Goal: Task Accomplishment & Management: Use online tool/utility

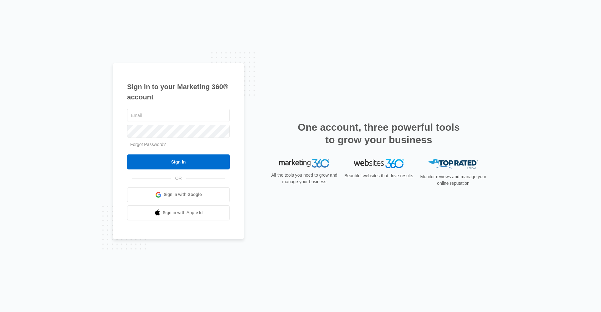
type input "[EMAIL_ADDRESS][DOMAIN_NAME]"
click at [168, 159] on input "Sign In" at bounding box center [178, 162] width 103 height 15
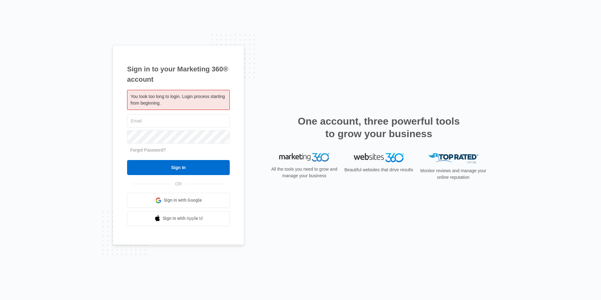
type input "[EMAIL_ADDRESS][DOMAIN_NAME]"
click at [168, 171] on input "Sign In" at bounding box center [178, 167] width 103 height 15
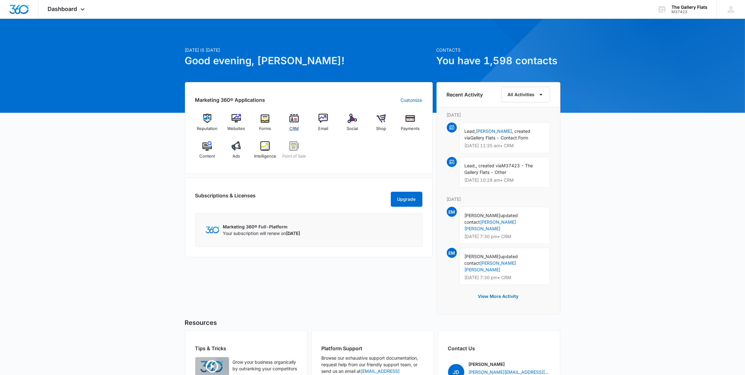
click at [288, 123] on div "CRM" at bounding box center [294, 125] width 24 height 22
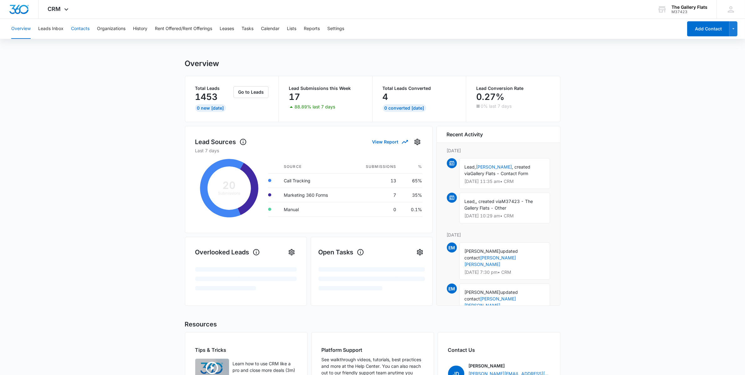
click at [76, 28] on button "Contacts" at bounding box center [80, 29] width 18 height 20
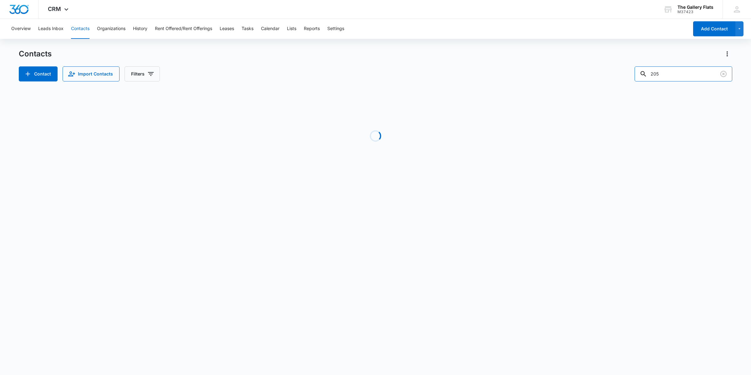
click at [672, 74] on input "205" at bounding box center [684, 73] width 98 height 15
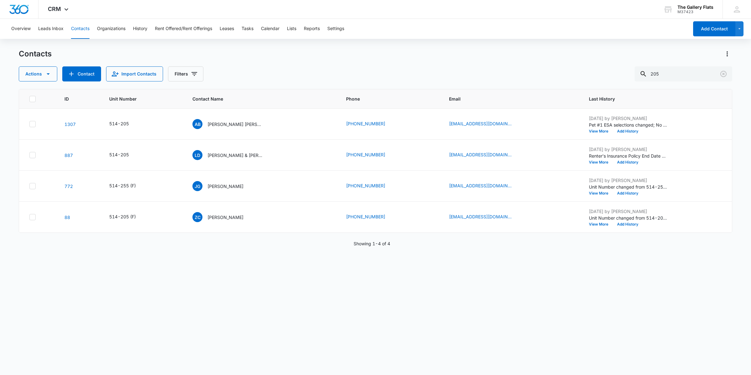
click at [229, 125] on p "Aline Boyd Kylie Jacobson & Joshua Seifen" at bounding box center [236, 124] width 56 height 7
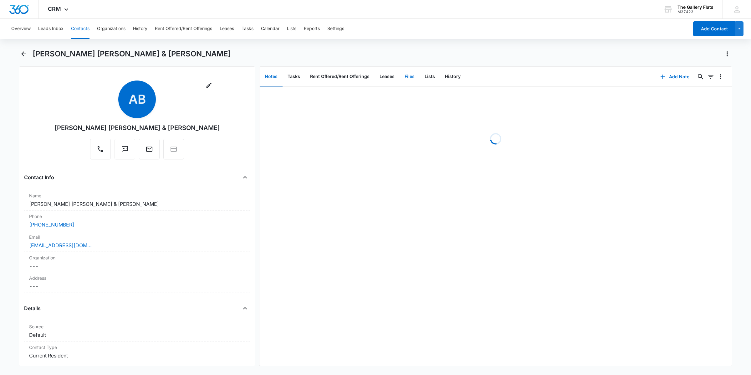
click at [409, 78] on button "Files" at bounding box center [410, 76] width 20 height 19
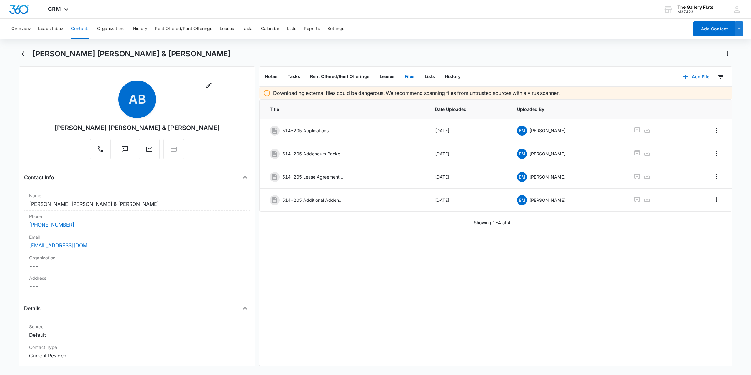
click at [699, 75] on button "Add File" at bounding box center [696, 76] width 39 height 15
click at [668, 92] on button "Upload Files" at bounding box center [692, 96] width 48 height 9
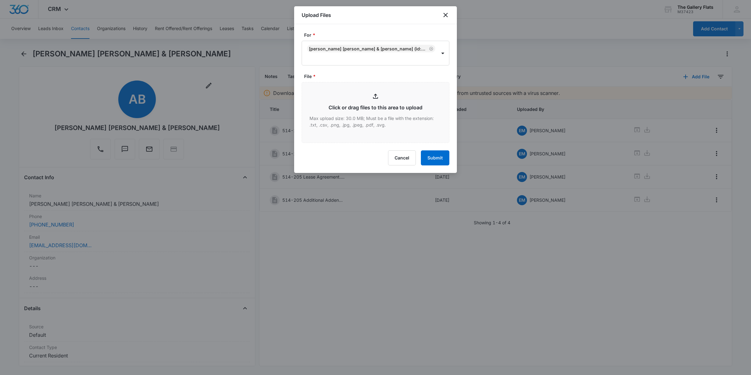
type input "C:\fakepath\514-205 Lease Renewak.pdf"
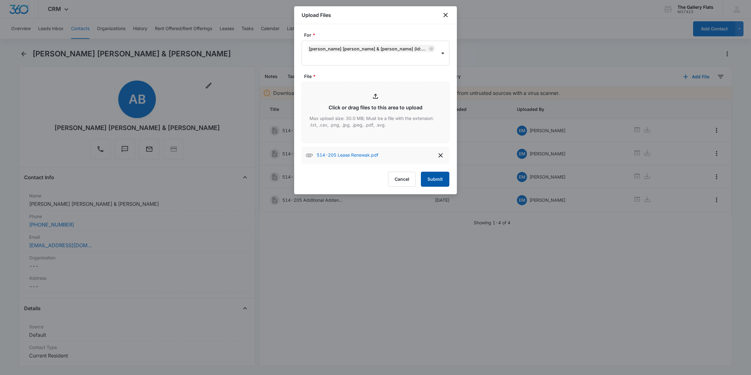
click at [438, 179] on button "Submit" at bounding box center [435, 179] width 28 height 15
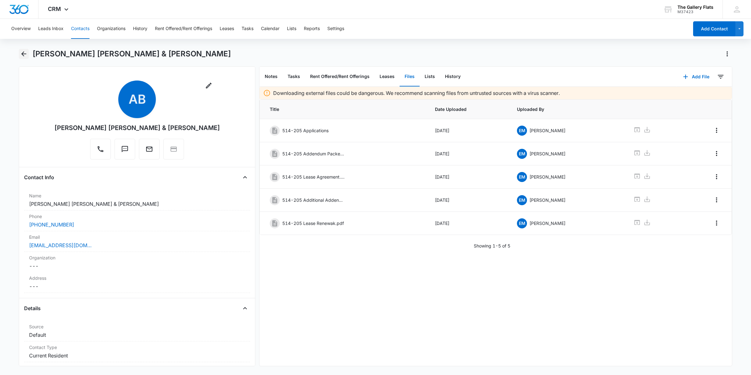
click at [26, 55] on icon "Back" at bounding box center [24, 54] width 8 height 8
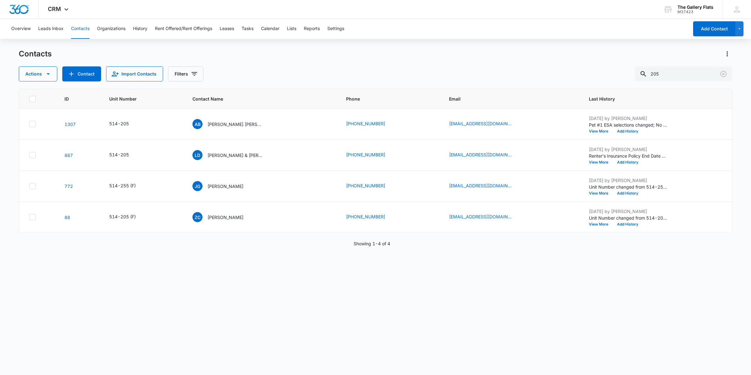
click at [230, 151] on div "LD Landon Donaldson & Aidan Donaldson" at bounding box center [228, 155] width 71 height 10
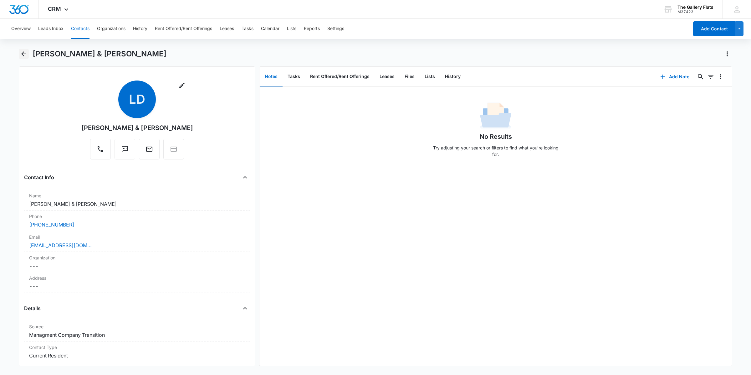
click at [22, 53] on icon "Back" at bounding box center [24, 54] width 8 height 8
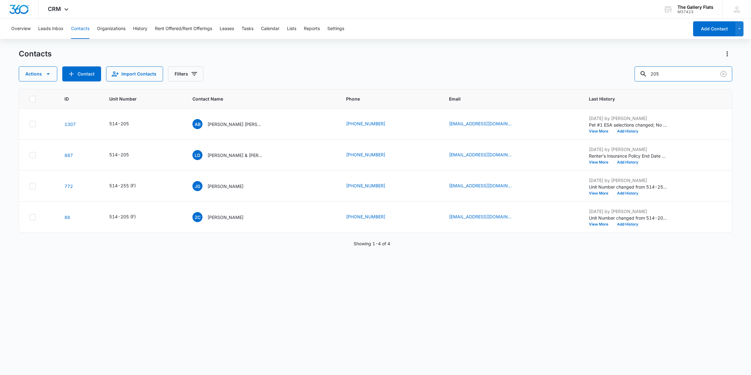
click at [693, 74] on input "205" at bounding box center [684, 73] width 98 height 15
click at [234, 120] on div "AB Aline Boyd Kylie Jacobson & Joshua Seifen" at bounding box center [228, 124] width 71 height 10
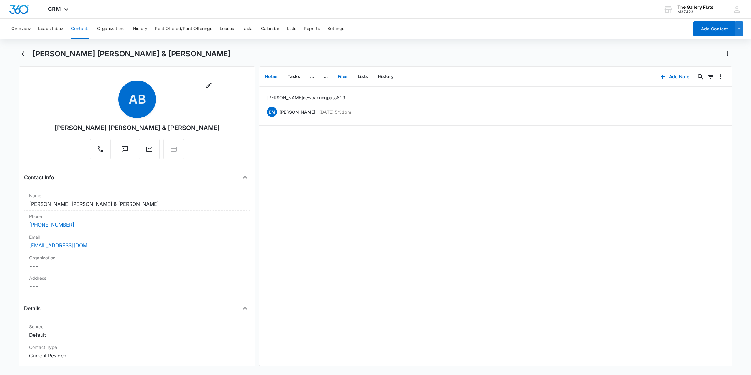
click at [336, 72] on button "Files" at bounding box center [343, 76] width 20 height 19
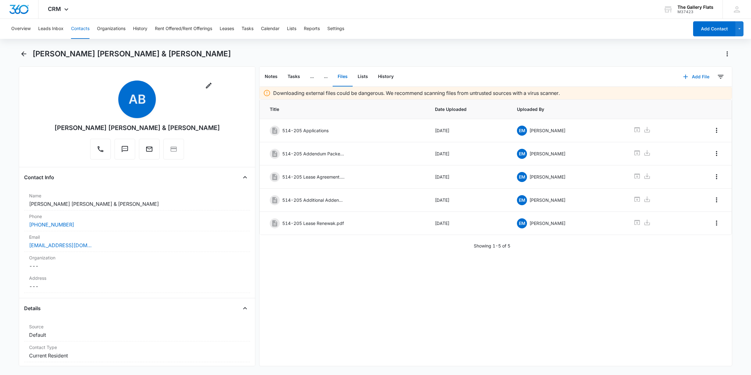
click at [683, 74] on icon "button" at bounding box center [686, 77] width 8 height 8
click at [679, 95] on div "Upload Files" at bounding box center [688, 97] width 25 height 4
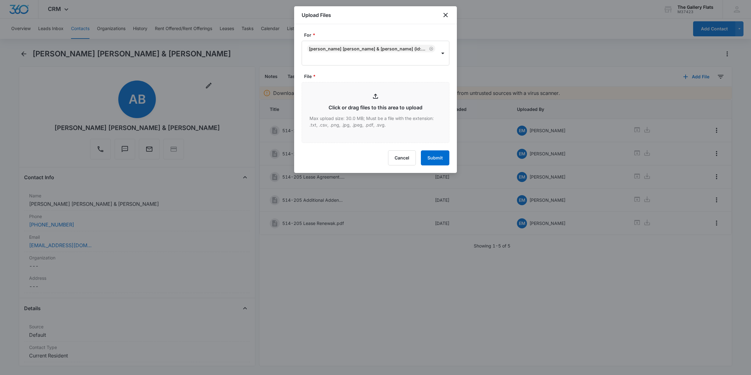
type input "C:\fakepath\514-205 Apartment Inspection Report.pdf"
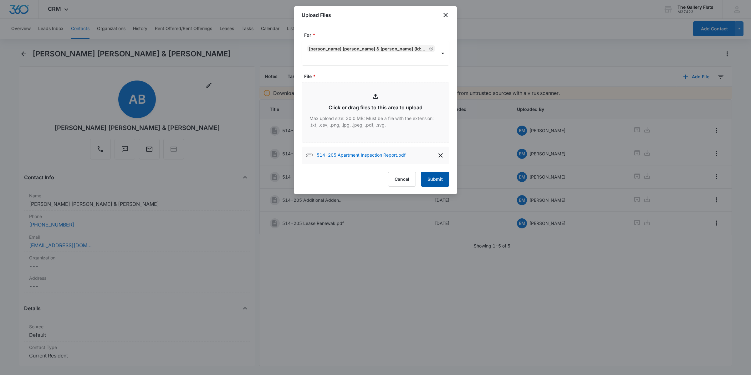
drag, startPoint x: 440, startPoint y: 180, endPoint x: 442, endPoint y: 177, distance: 3.5
click at [440, 180] on button "Submit" at bounding box center [435, 179] width 28 height 15
